Goal: Information Seeking & Learning: Learn about a topic

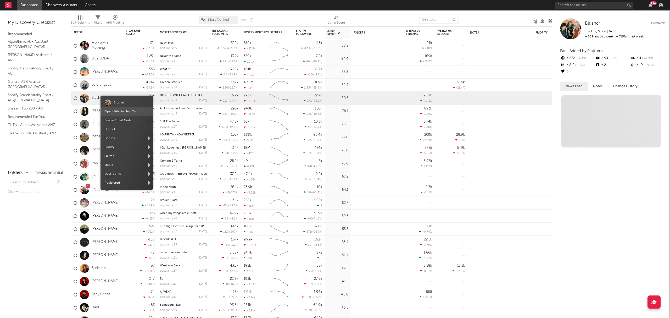
click at [120, 112] on link "Open Artist in New Tab" at bounding box center [120, 111] width 33 height 3
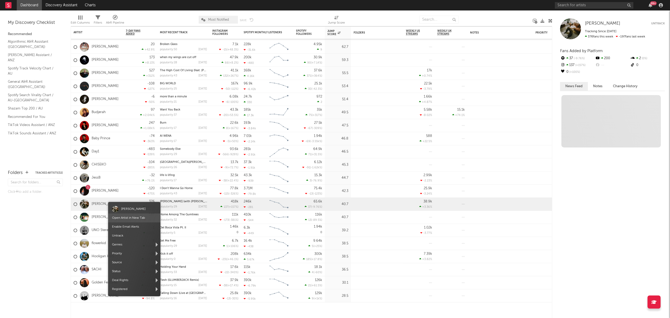
click at [128, 216] on link "Open Artist in New Tab" at bounding box center [128, 217] width 33 height 3
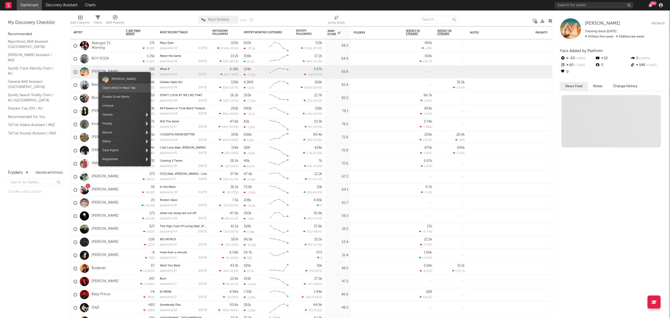
click at [118, 87] on link "Open Artist in New Tab" at bounding box center [118, 87] width 33 height 3
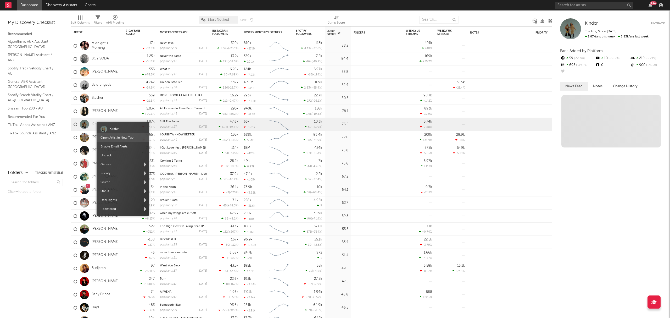
click at [116, 136] on link "Open Artist in New Tab" at bounding box center [116, 137] width 33 height 3
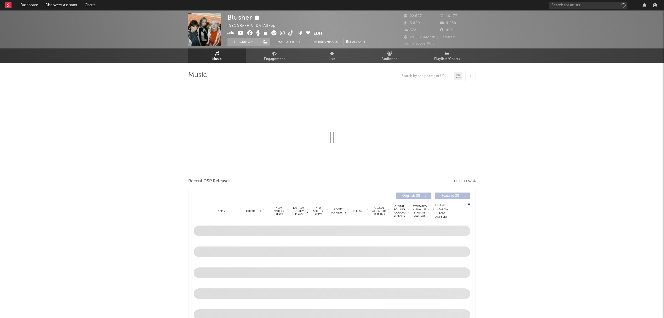
select select "6m"
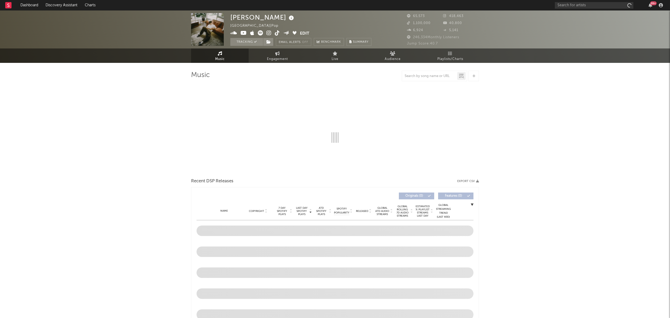
select select "6m"
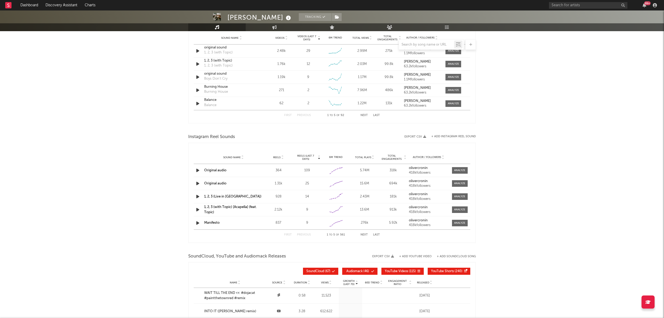
scroll to position [383, 0]
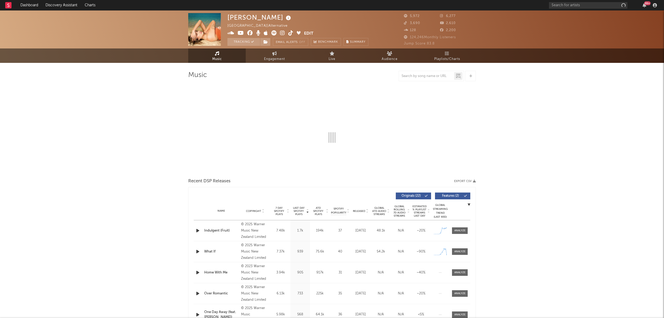
select select "6m"
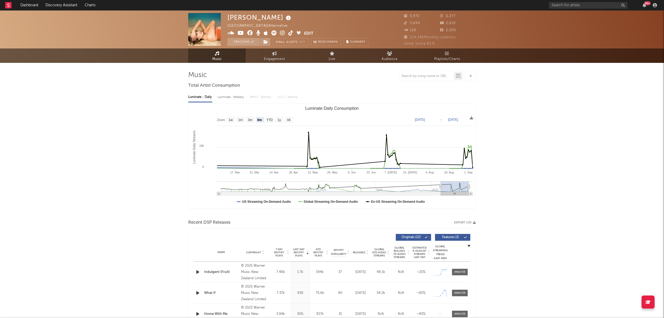
click at [241, 35] on icon at bounding box center [241, 32] width 6 height 5
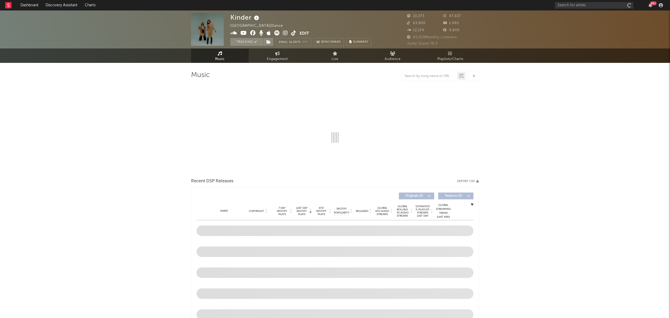
select select "6m"
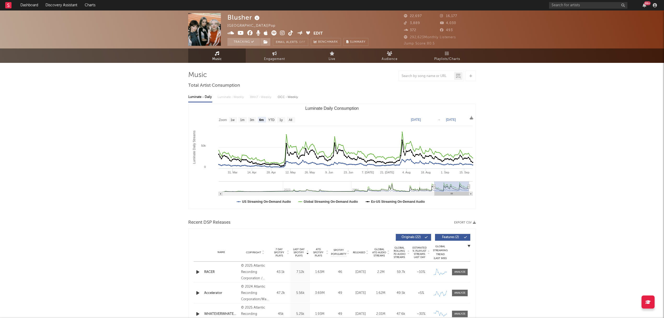
select select "6m"
